Goal: Task Accomplishment & Management: Use online tool/utility

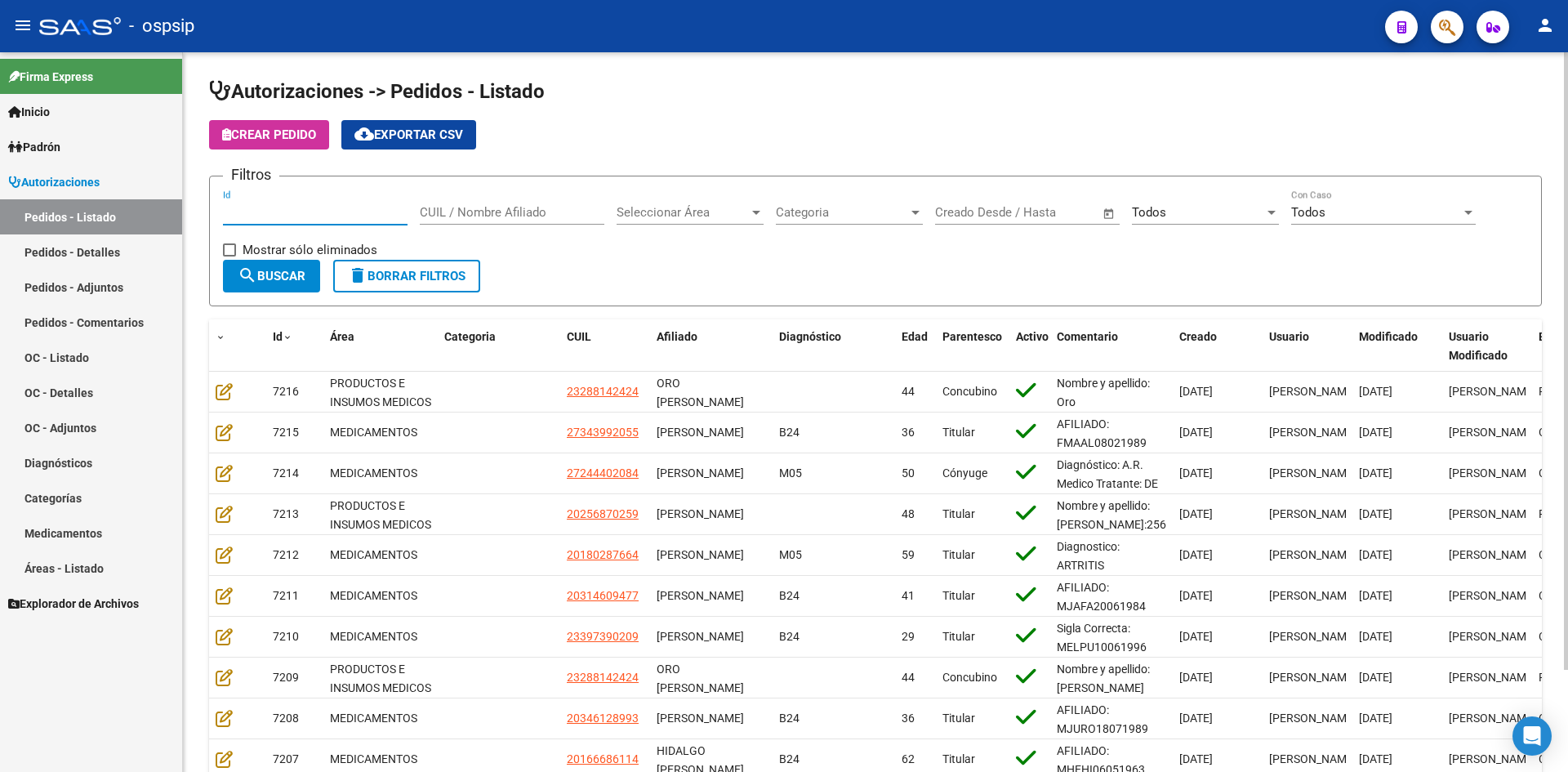
click at [313, 212] on input "Id" at bounding box center [316, 212] width 185 height 15
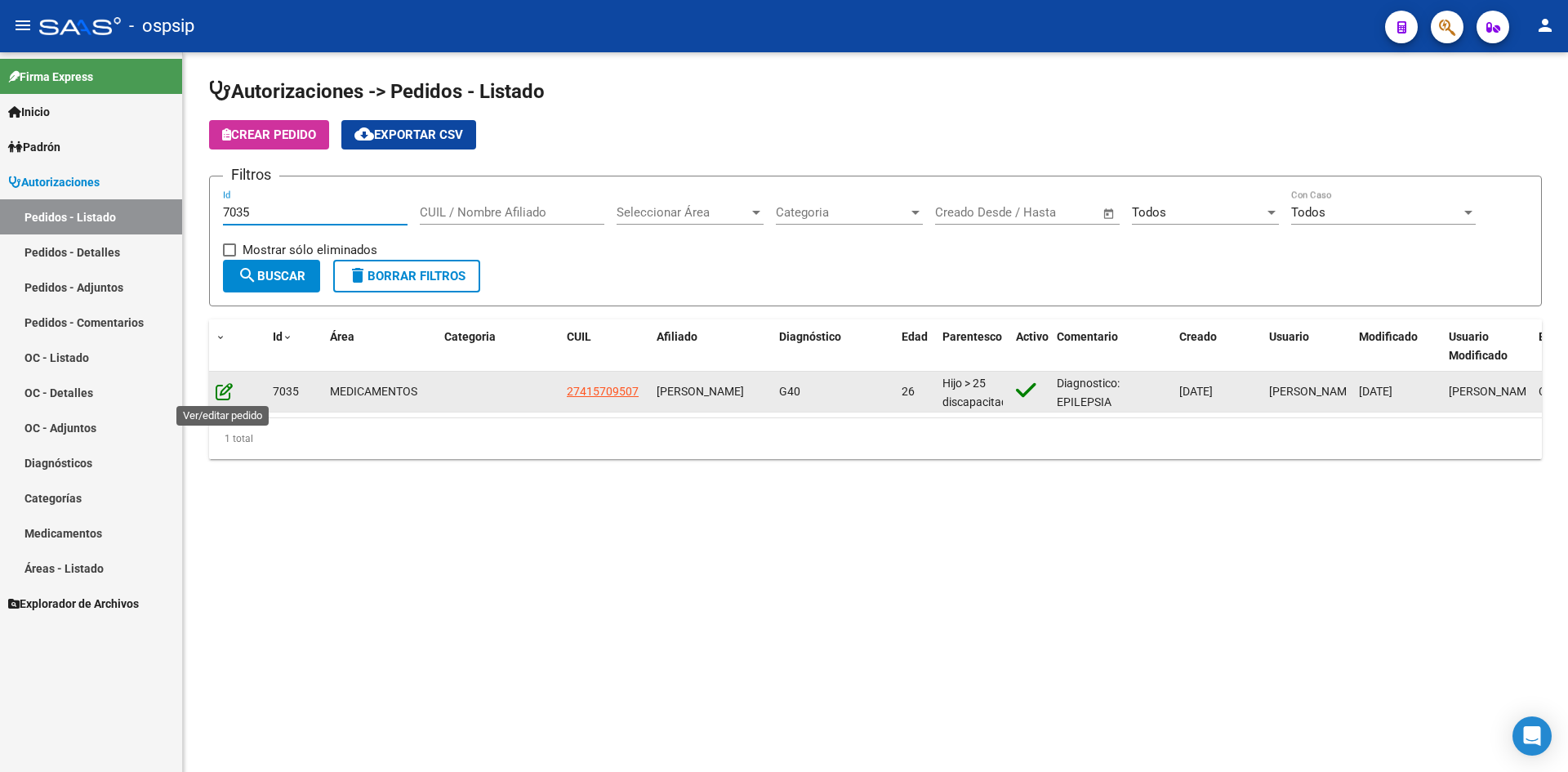
type input "7035"
click at [219, 390] on icon at bounding box center [224, 391] width 18 height 18
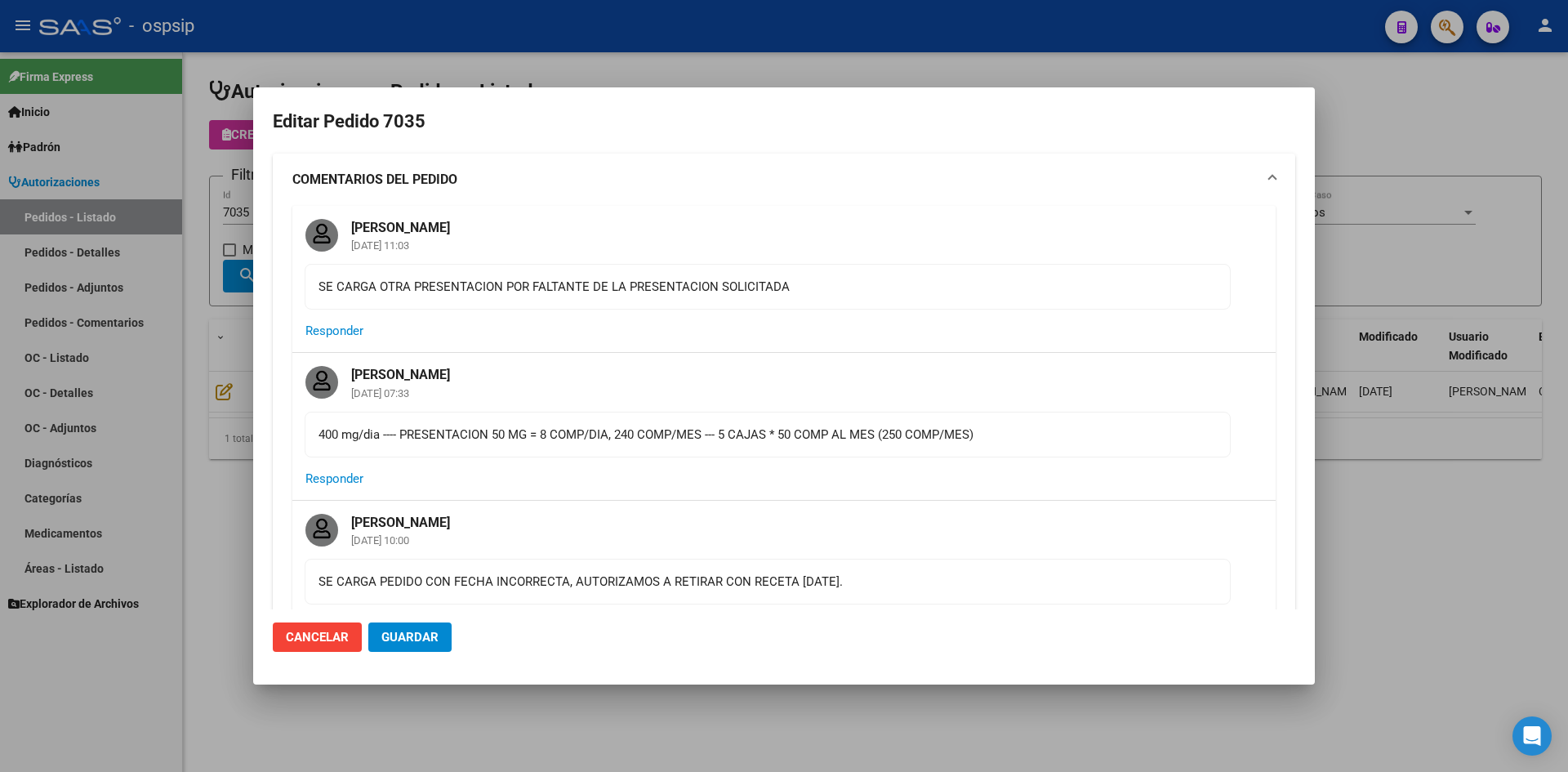
type input "[GEOGRAPHIC_DATA], [PERSON_NAME], [DATE]"
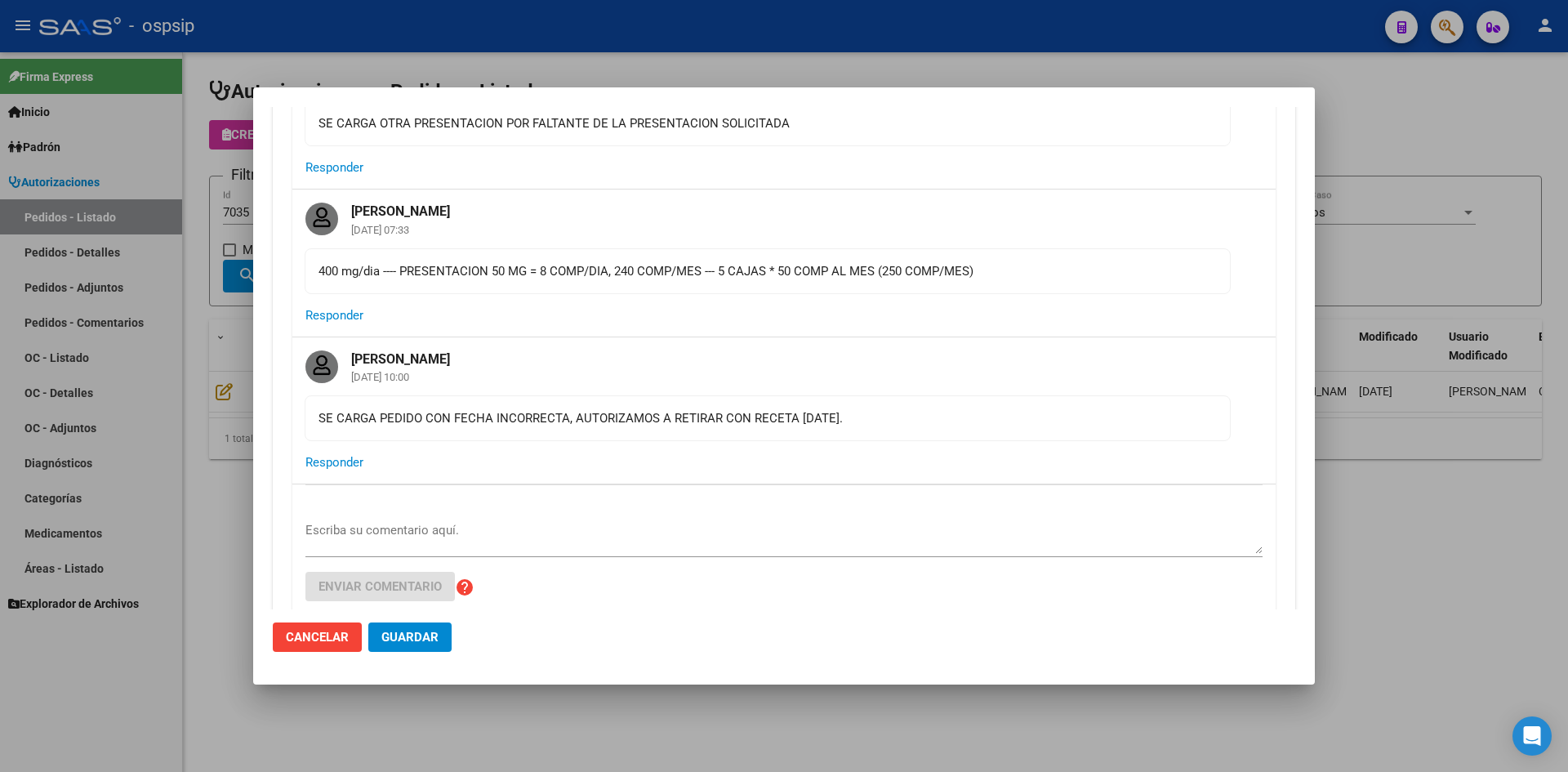
scroll to position [82, 0]
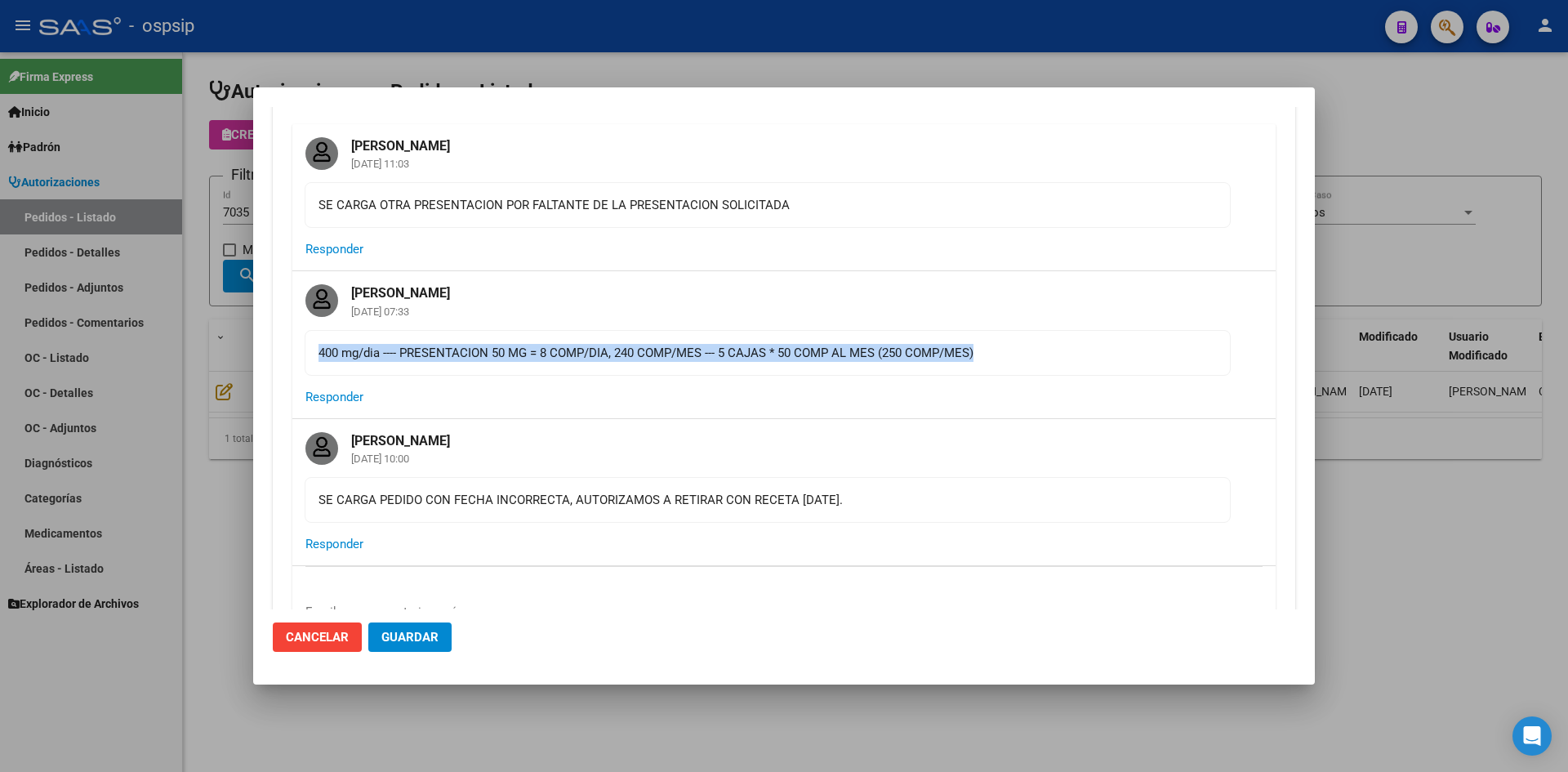
drag, startPoint x: 319, startPoint y: 353, endPoint x: 998, endPoint y: 354, distance: 679.0
click at [998, 354] on div "400 mg/dia ---- PRESENTACION 50 MG = 8 COMP/DIA, 240 COMP/MES --- 5 CAJAS * 50 …" at bounding box center [767, 353] width 898 height 18
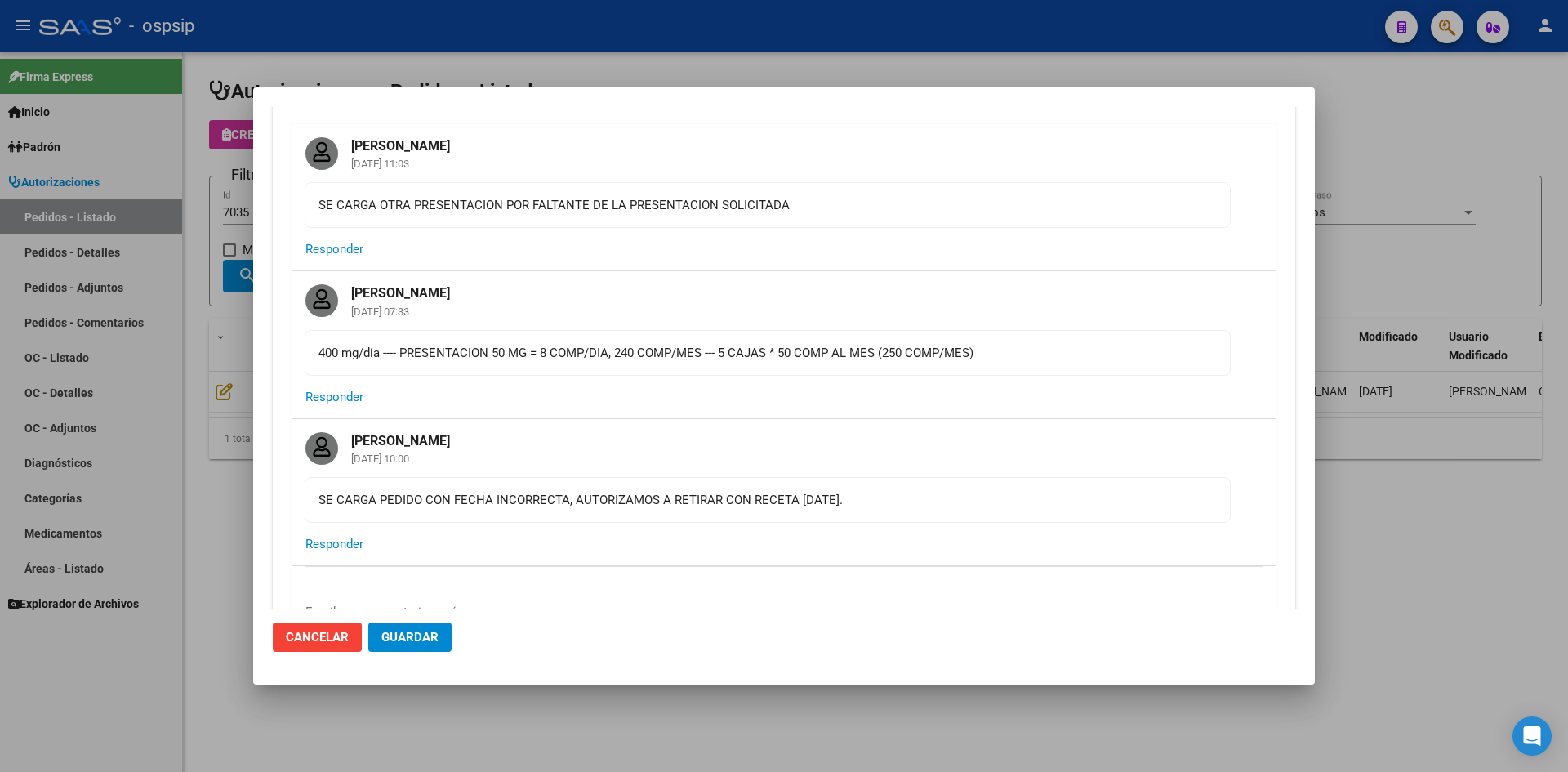
click at [939, 388] on mat-card-actions "Responder" at bounding box center [784, 397] width 984 height 42
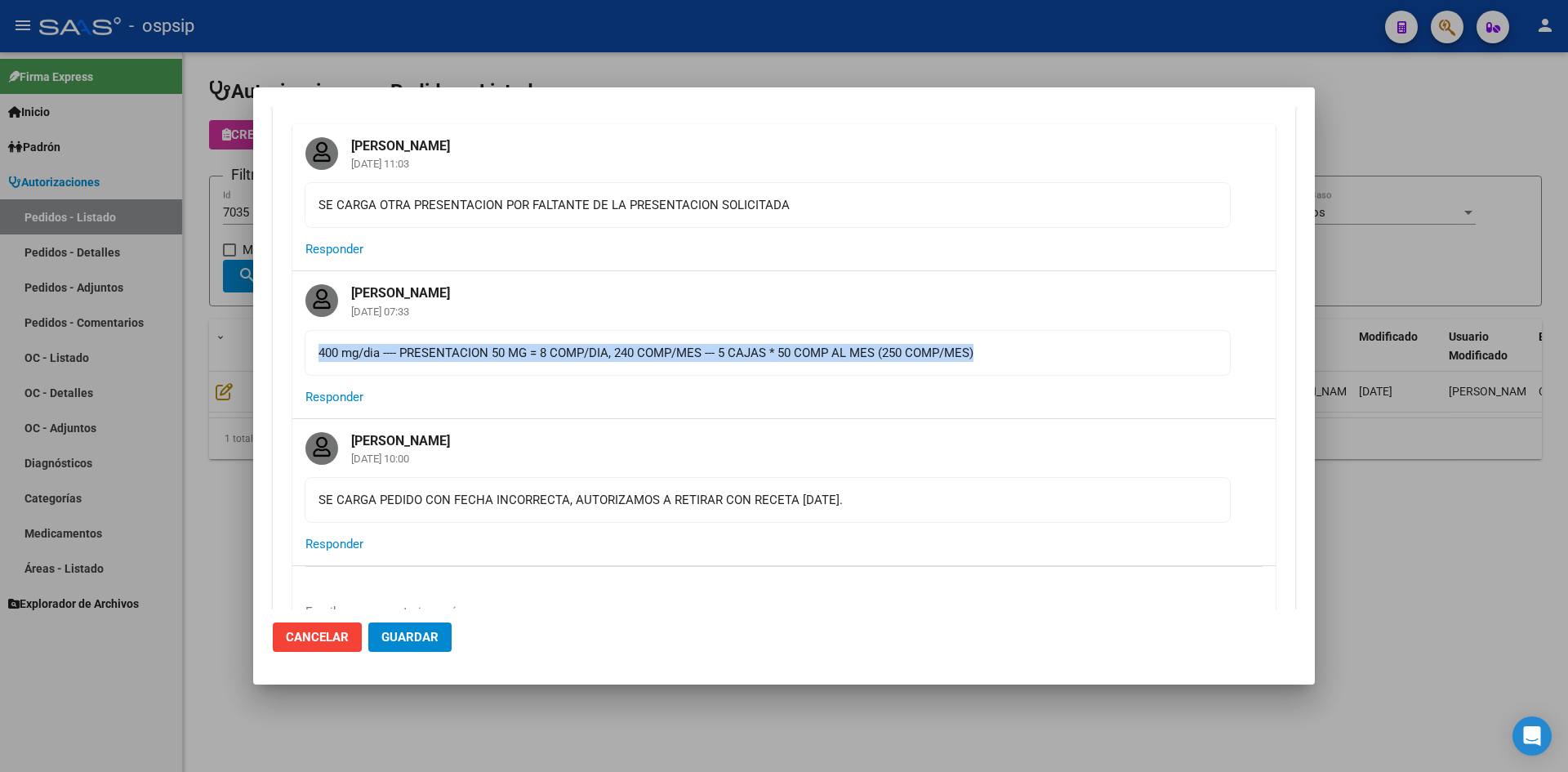
drag, startPoint x: 318, startPoint y: 352, endPoint x: 991, endPoint y: 352, distance: 673.0
click at [991, 352] on div "400 mg/dia ---- PRESENTACION 50 MG = 8 COMP/DIA, 240 COMP/MES --- 5 CAJAS * 50 …" at bounding box center [767, 353] width 898 height 18
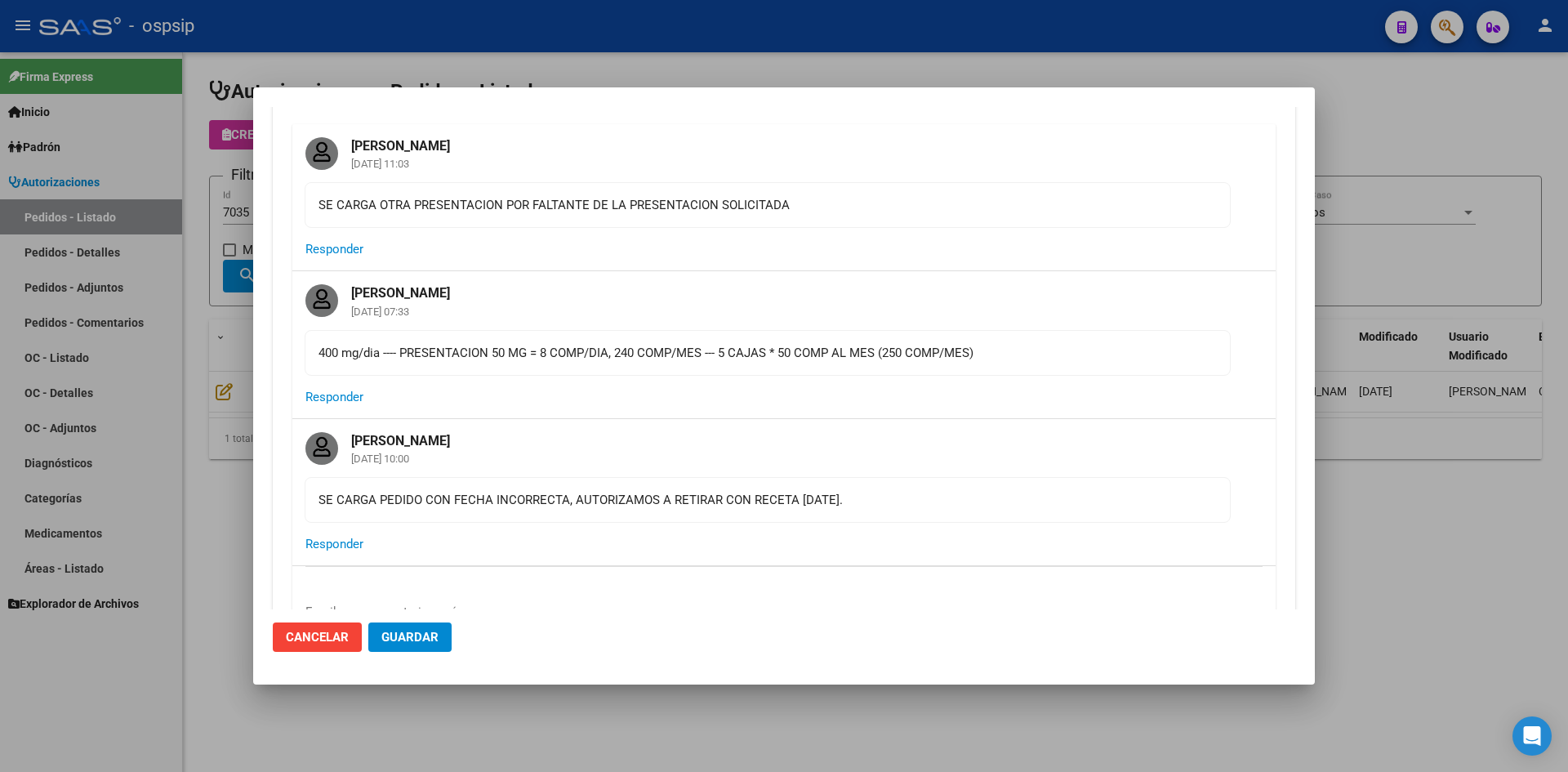
click at [665, 408] on mat-card-actions "Responder" at bounding box center [784, 397] width 984 height 42
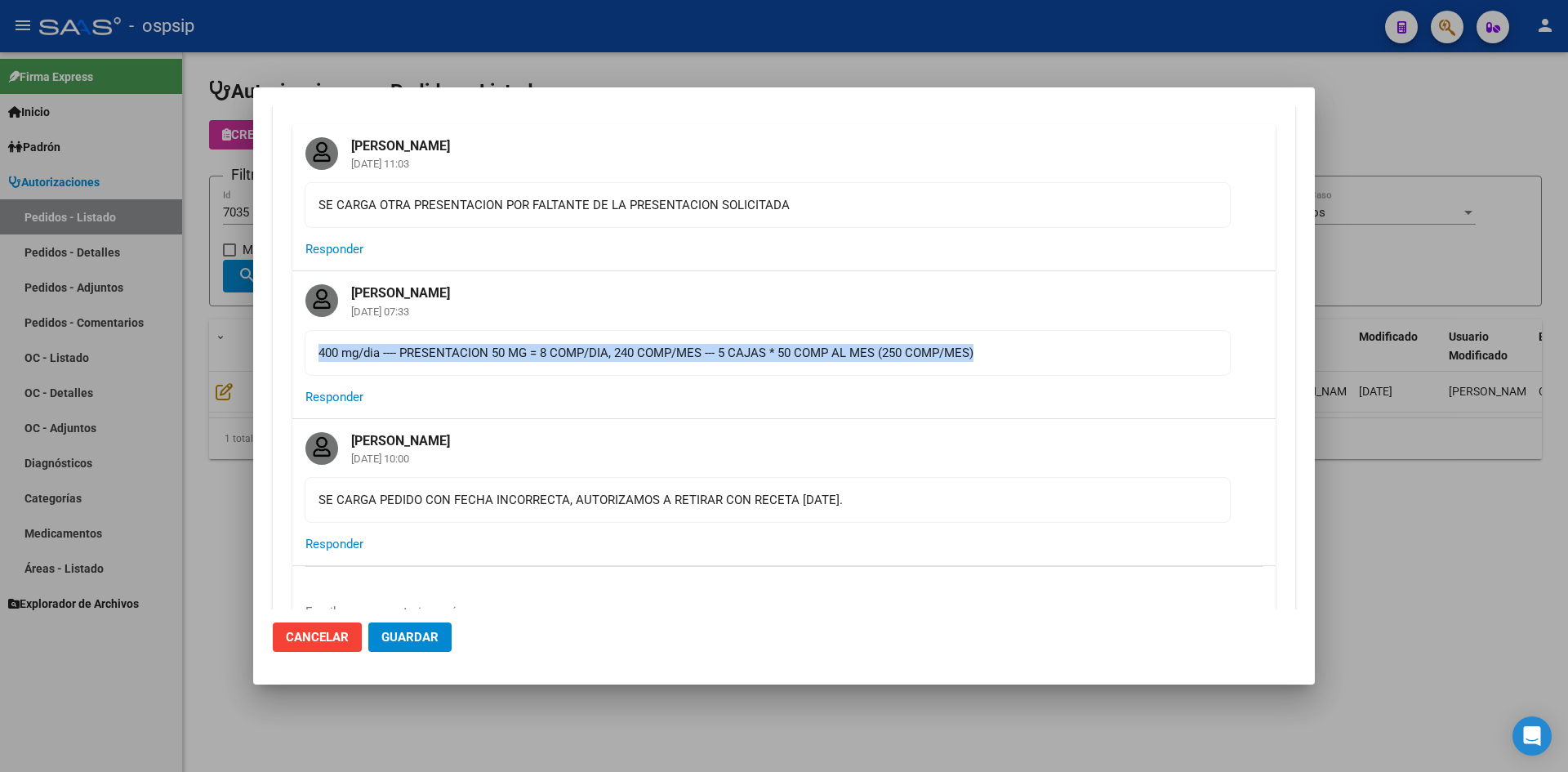
drag, startPoint x: 316, startPoint y: 350, endPoint x: 978, endPoint y: 349, distance: 662.0
click at [978, 349] on mat-card-content "400 mg/dia ---- PRESENTACION 50 MG = 8 COMP/DIA, 240 COMP/MES --- 5 CAJAS * 50 …" at bounding box center [768, 353] width 926 height 46
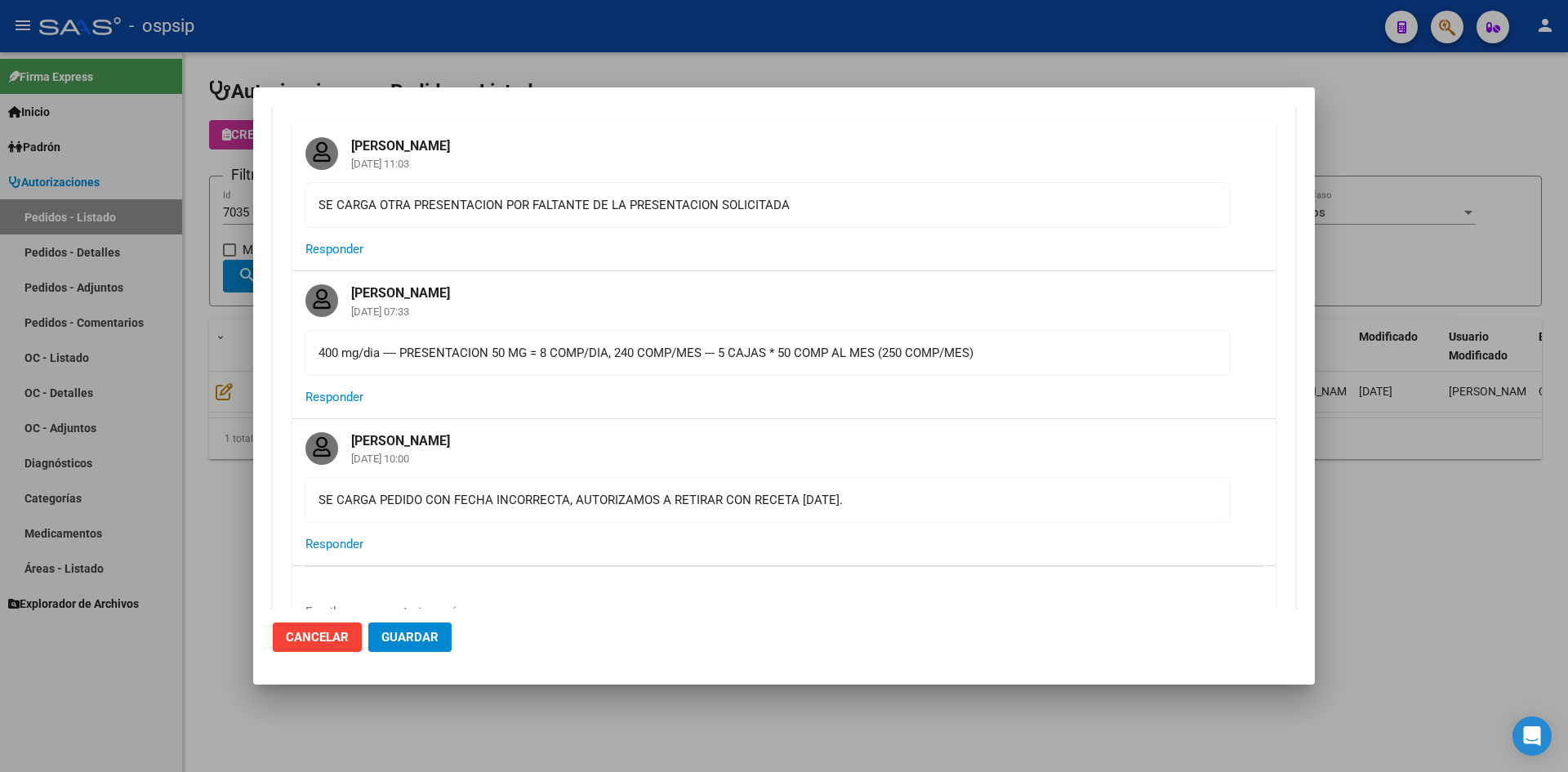
click at [923, 411] on mat-card-actions "Responder" at bounding box center [784, 397] width 984 height 42
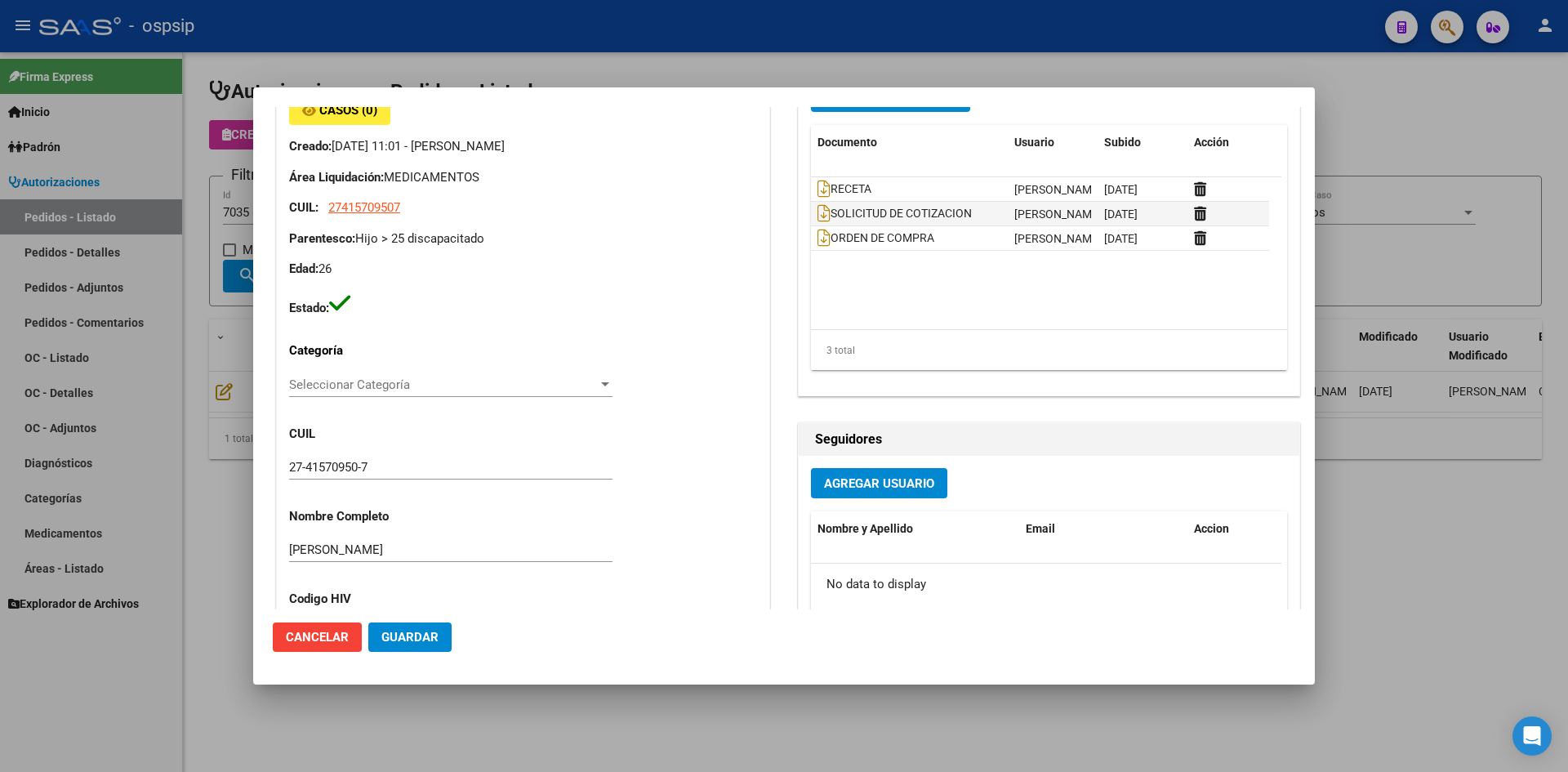
scroll to position [572, 0]
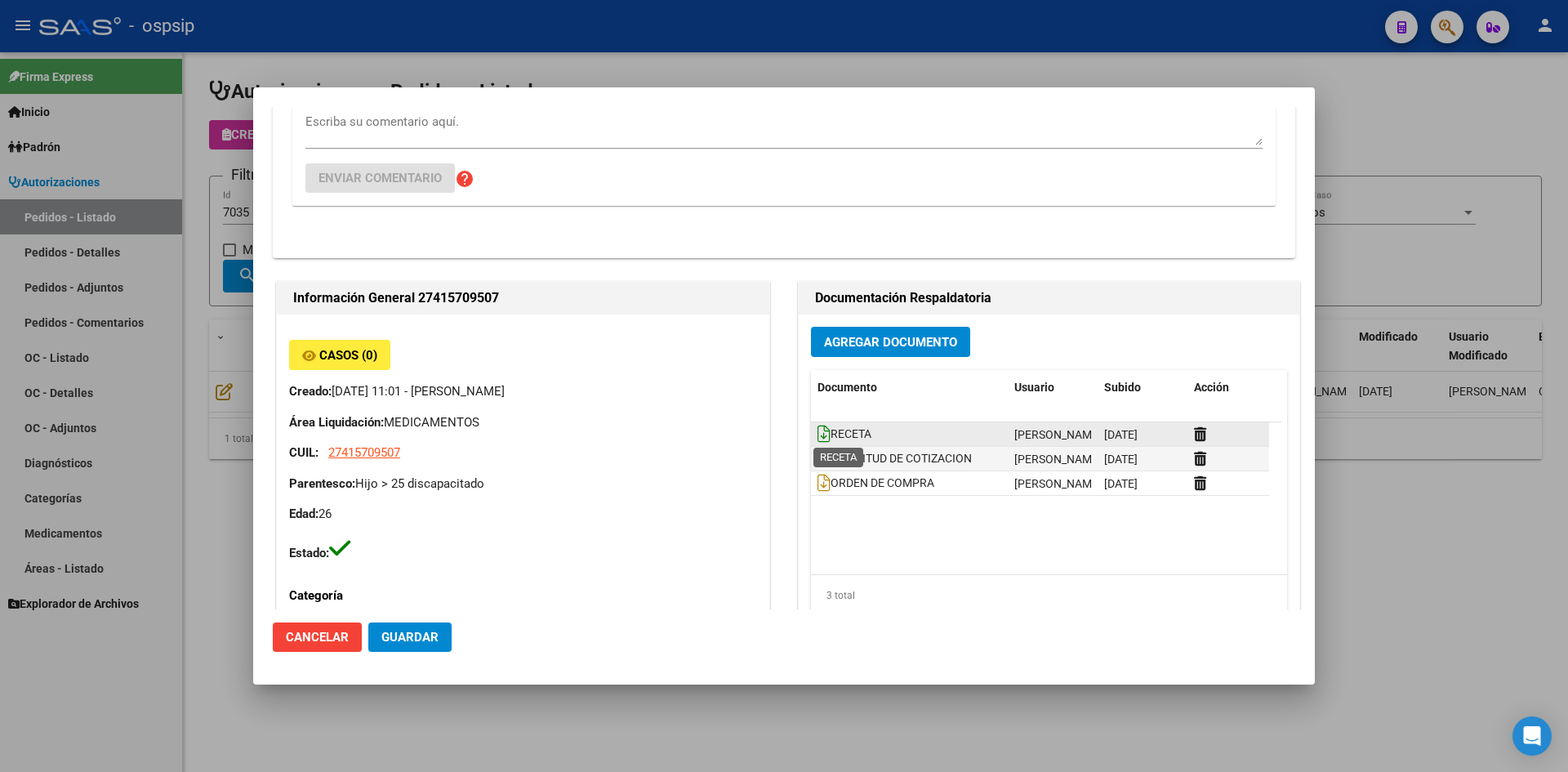
click at [817, 433] on icon at bounding box center [824, 433] width 13 height 18
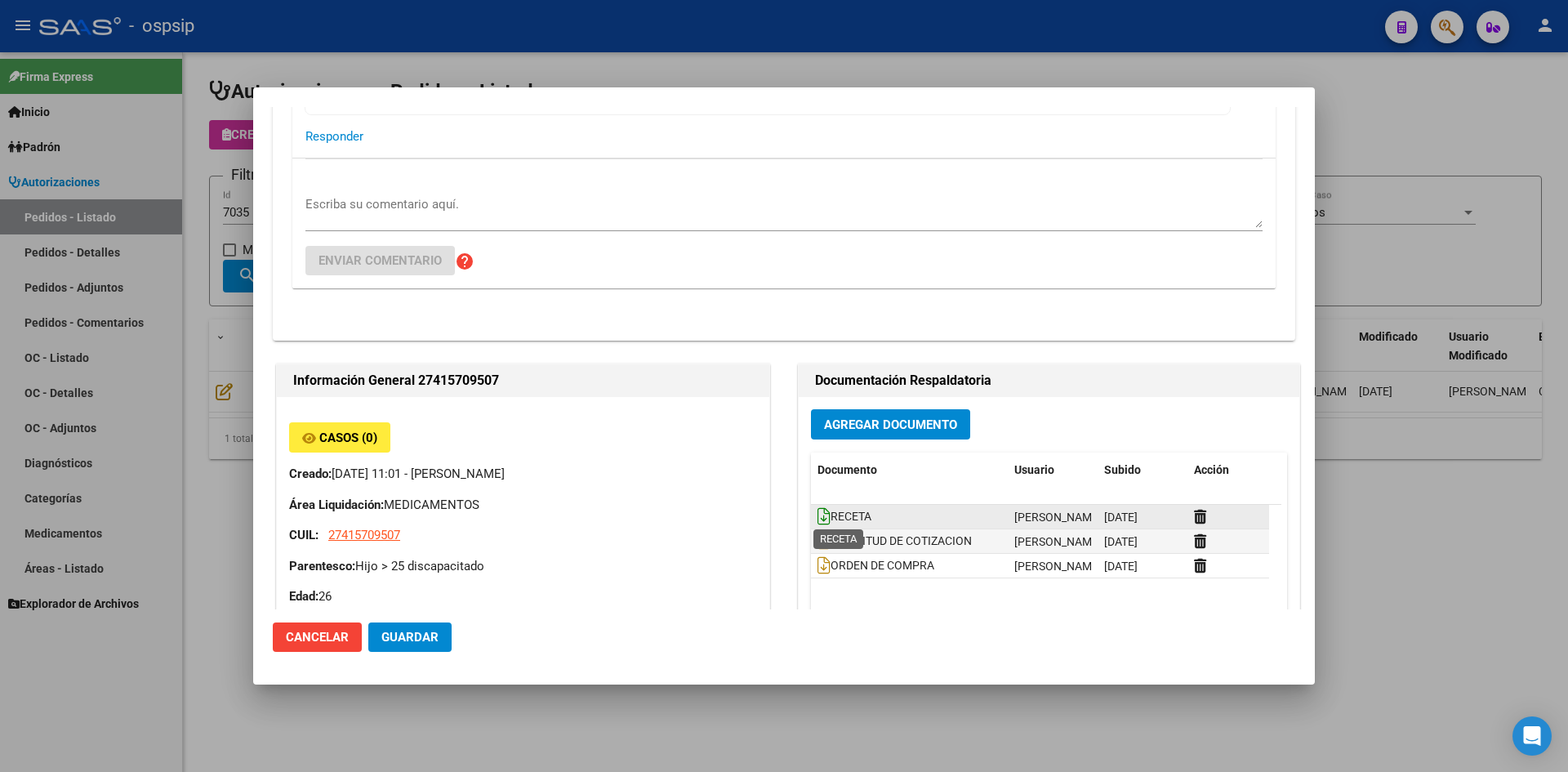
scroll to position [491, 0]
click at [817, 512] on icon at bounding box center [824, 515] width 13 height 18
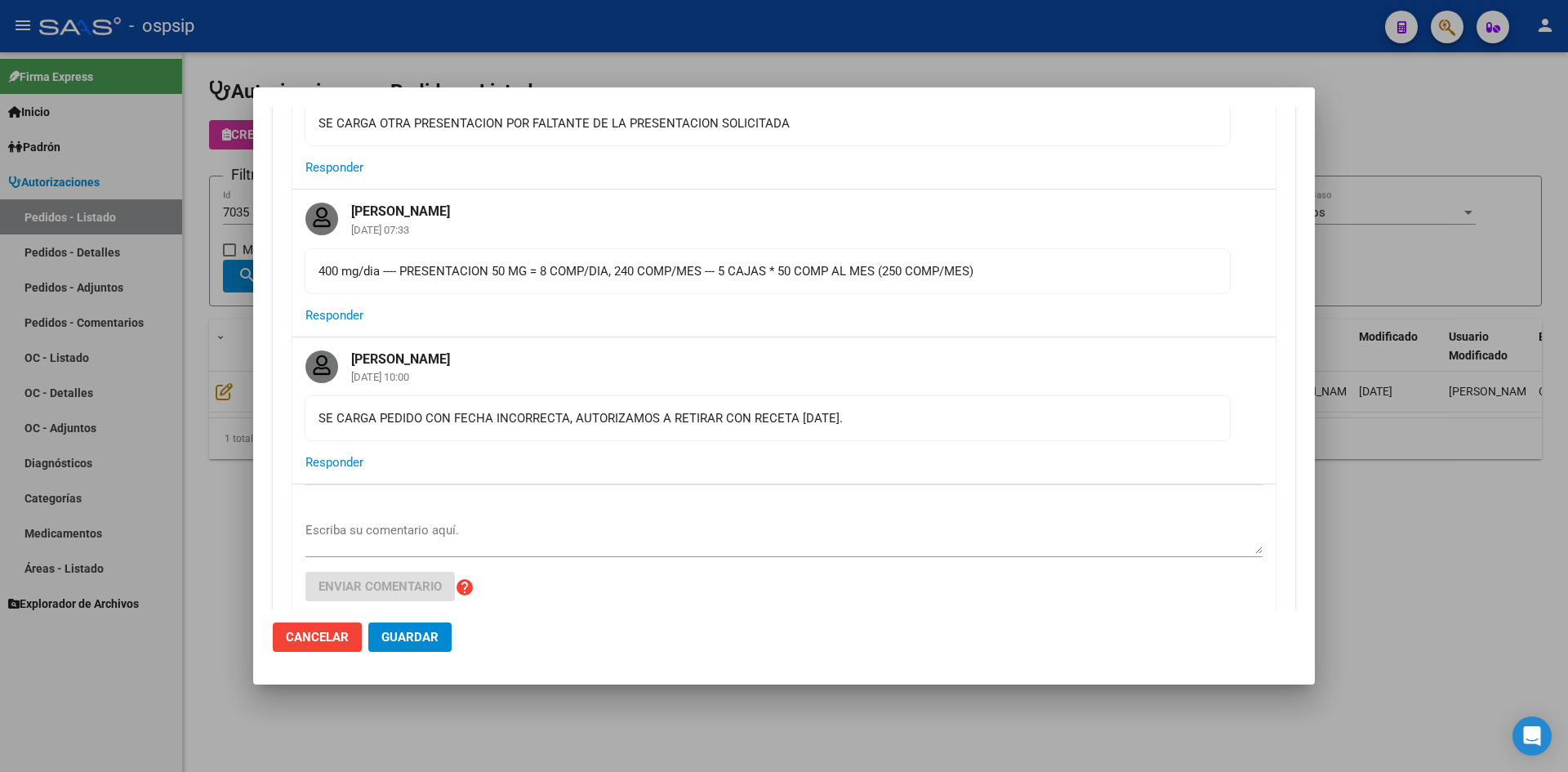
scroll to position [0, 0]
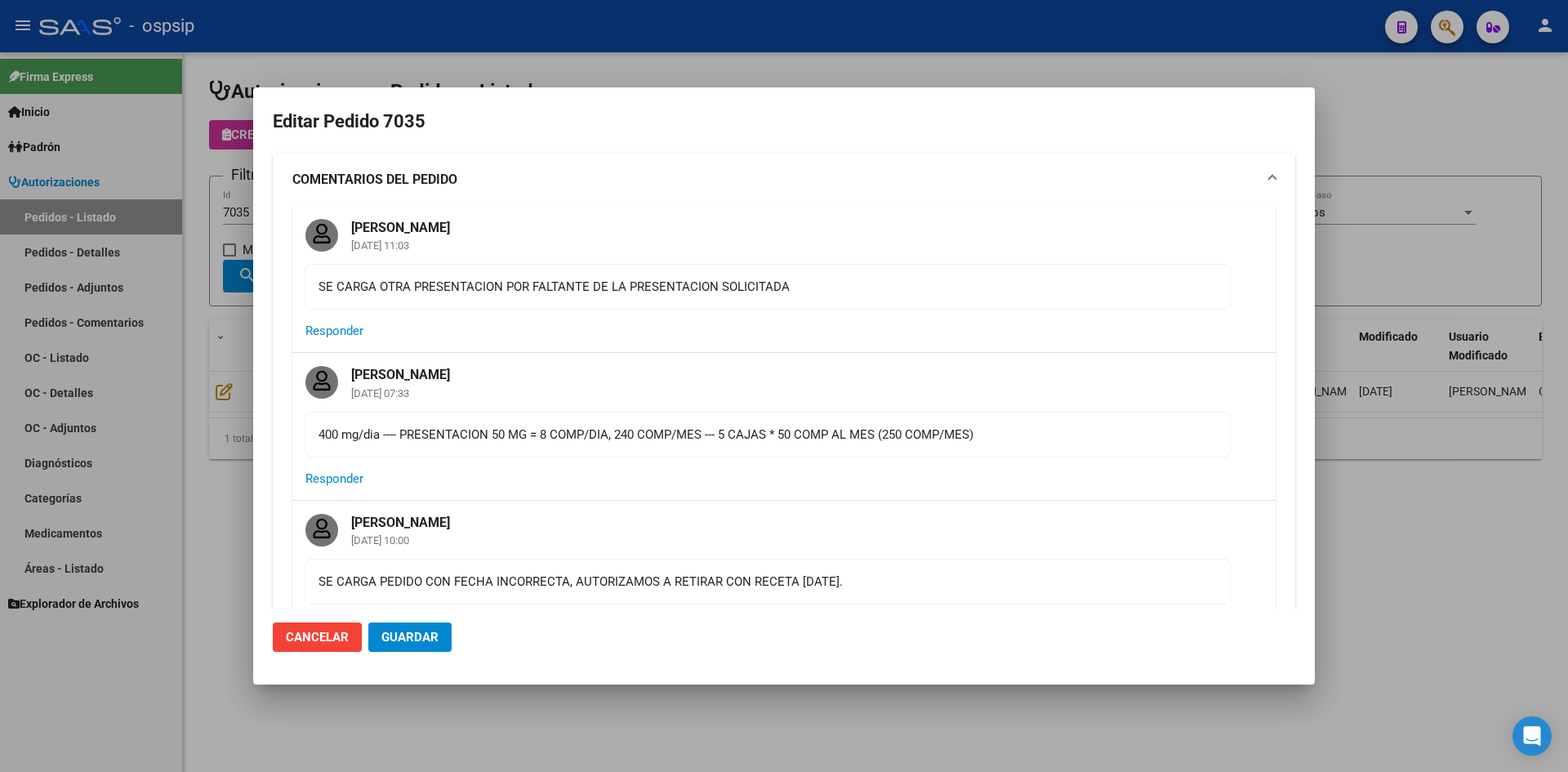
click at [680, 38] on div at bounding box center [784, 386] width 1568 height 772
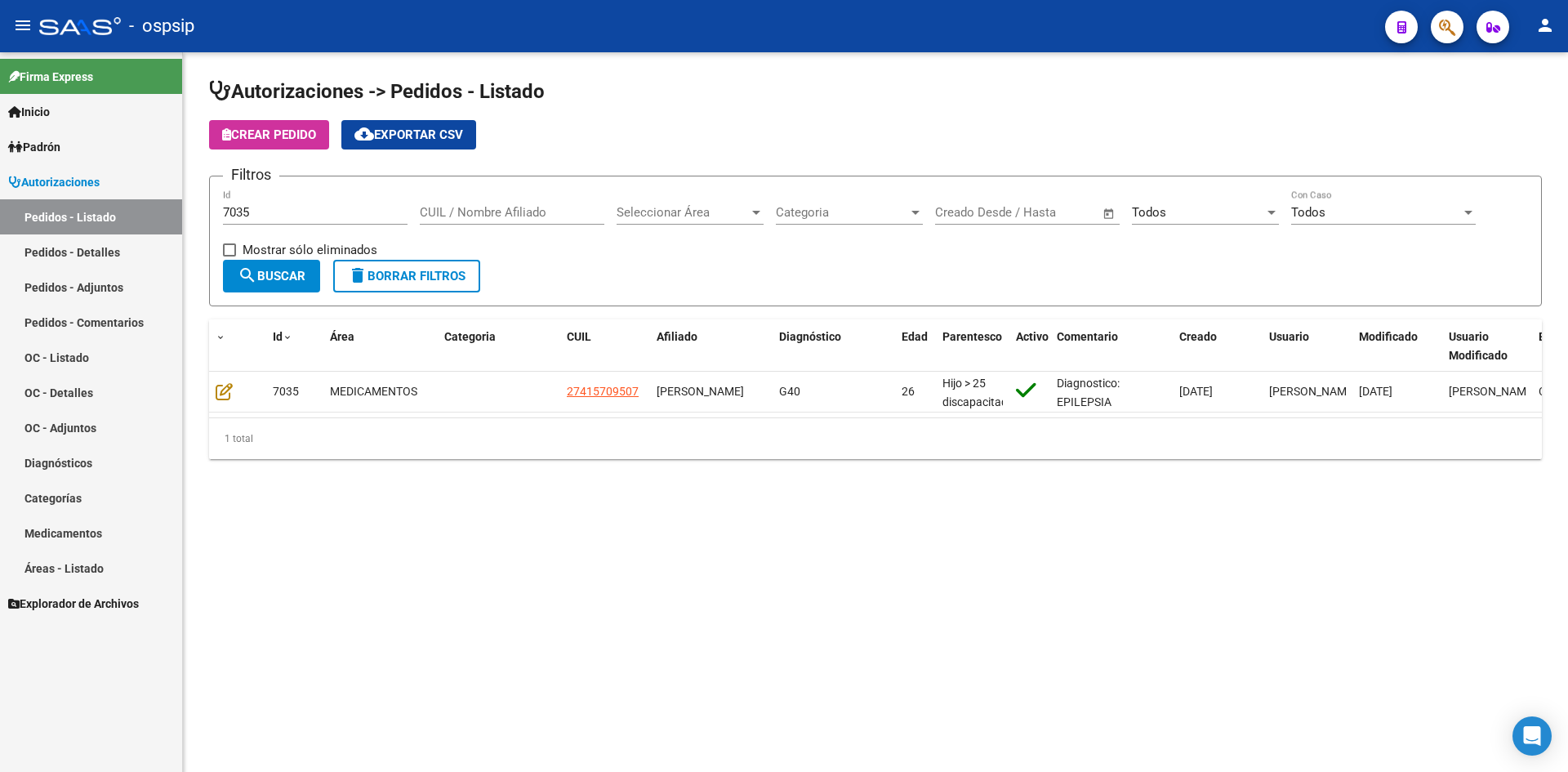
click at [298, 217] on input "7035" at bounding box center [316, 212] width 185 height 15
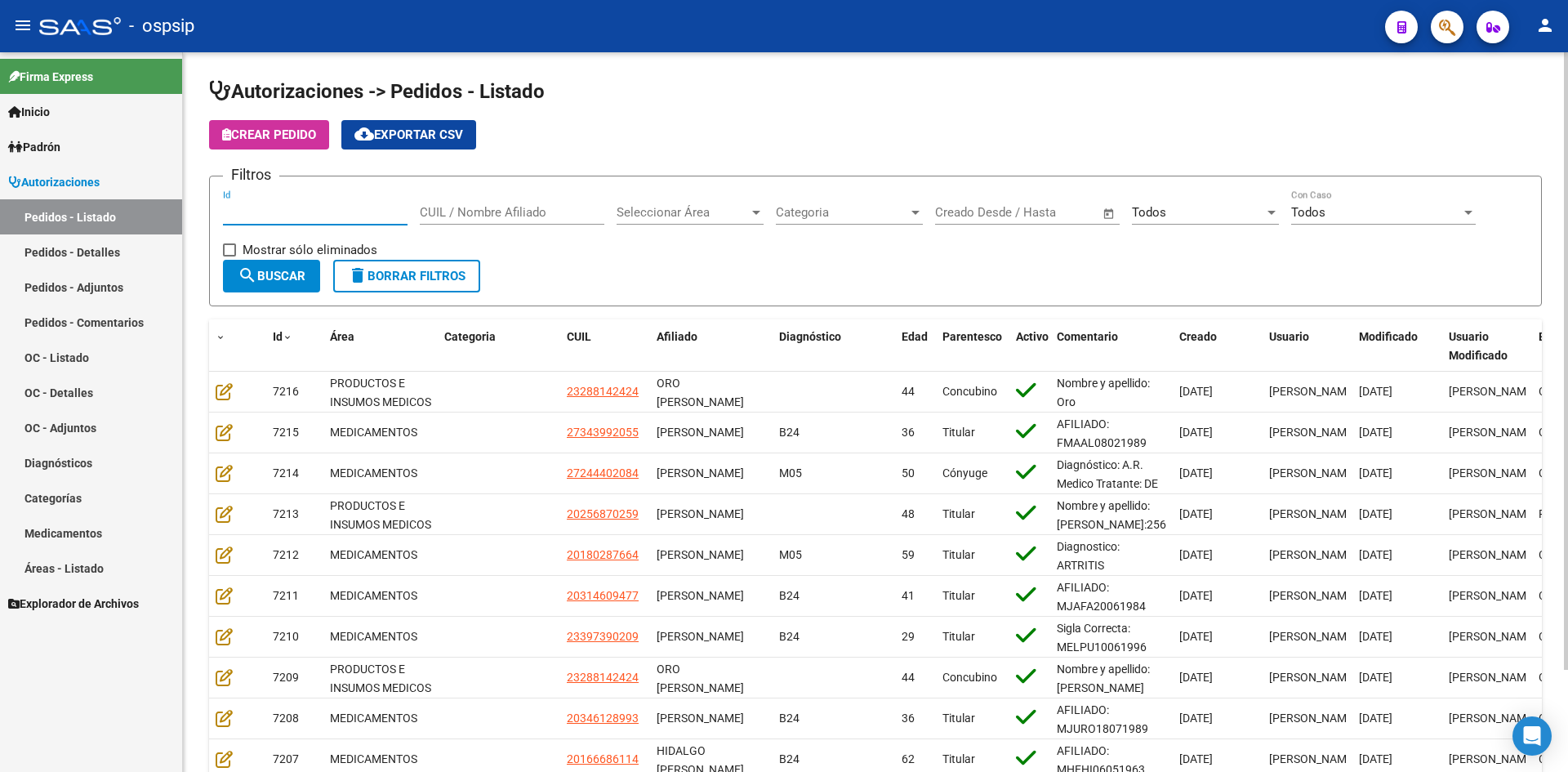
click at [1121, 135] on div "Crear Pedido cloud_download Exportar CSV" at bounding box center [875, 135] width 1333 height 29
